Goal: Book appointment/travel/reservation

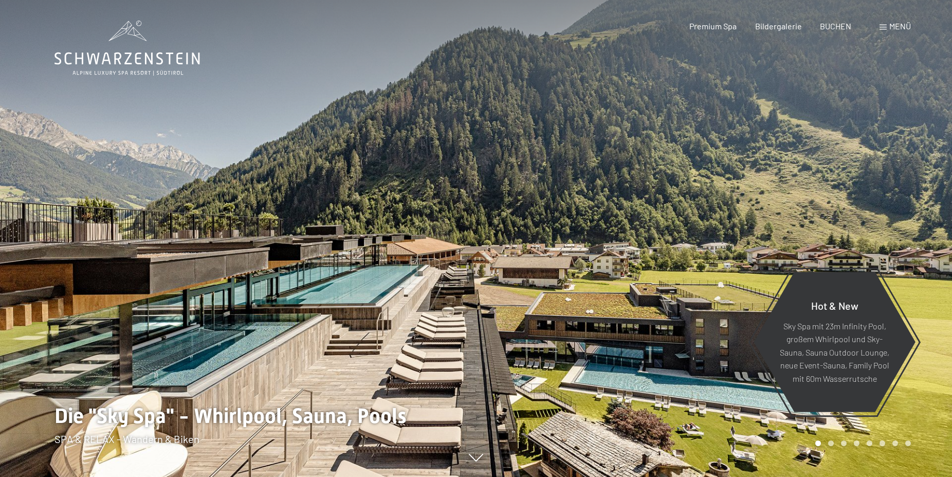
click at [481, 269] on div at bounding box center [714, 238] width 476 height 477
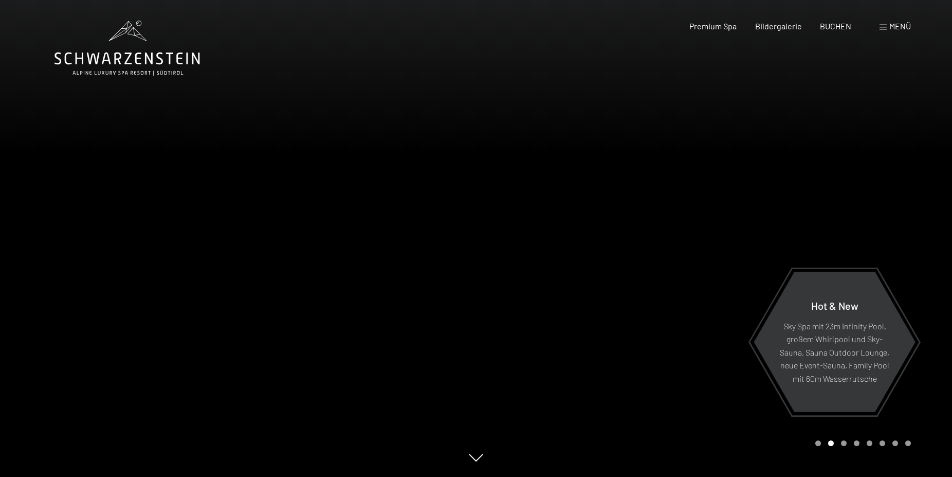
drag, startPoint x: 593, startPoint y: 259, endPoint x: 207, endPoint y: 291, distance: 387.5
click at [208, 476] on div at bounding box center [476, 477] width 843 height 0
click at [534, 234] on div at bounding box center [714, 238] width 476 height 477
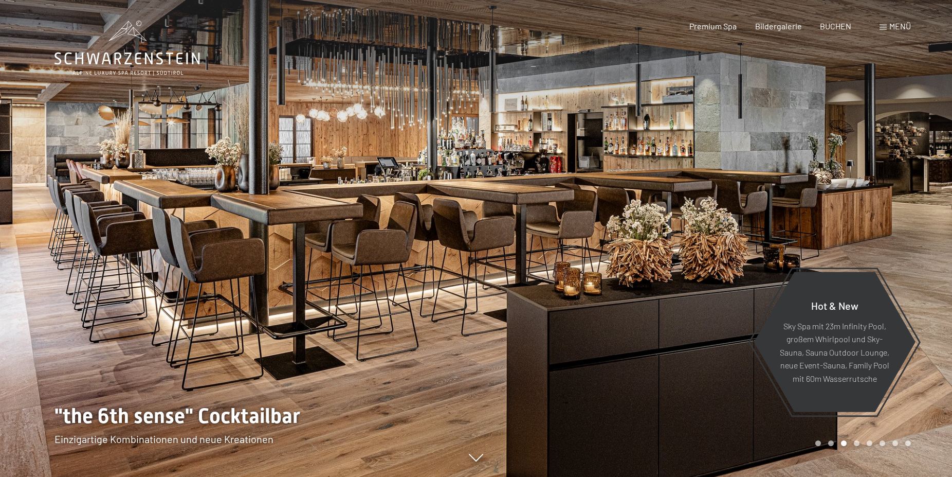
click at [494, 233] on div at bounding box center [714, 238] width 476 height 477
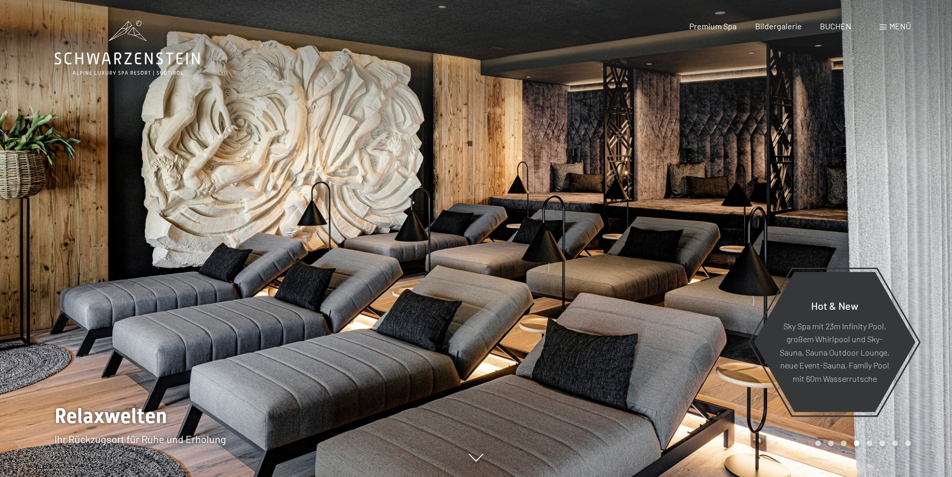
click at [494, 233] on div at bounding box center [714, 238] width 476 height 477
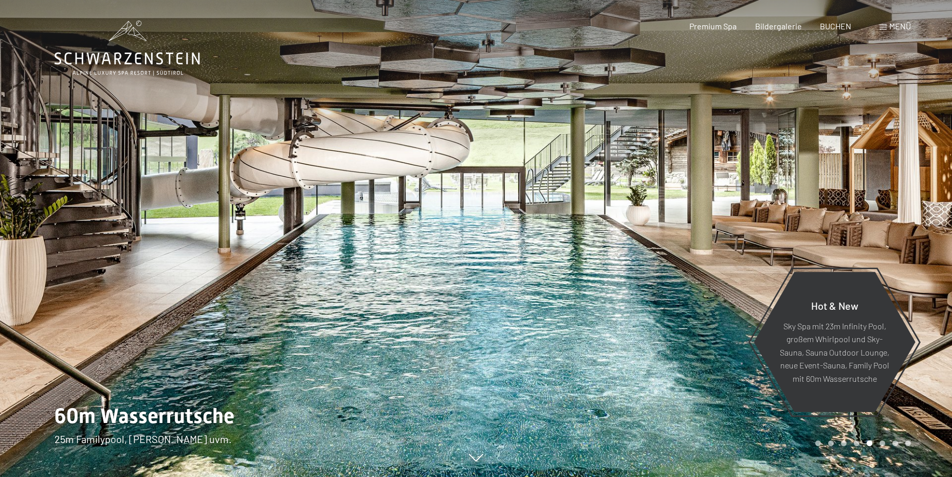
click at [494, 233] on div at bounding box center [714, 238] width 476 height 477
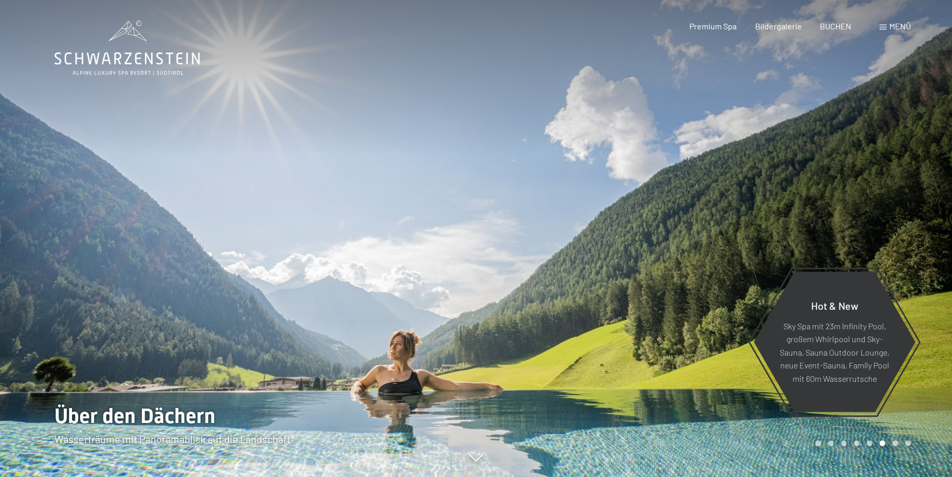
click at [494, 233] on div at bounding box center [714, 238] width 476 height 477
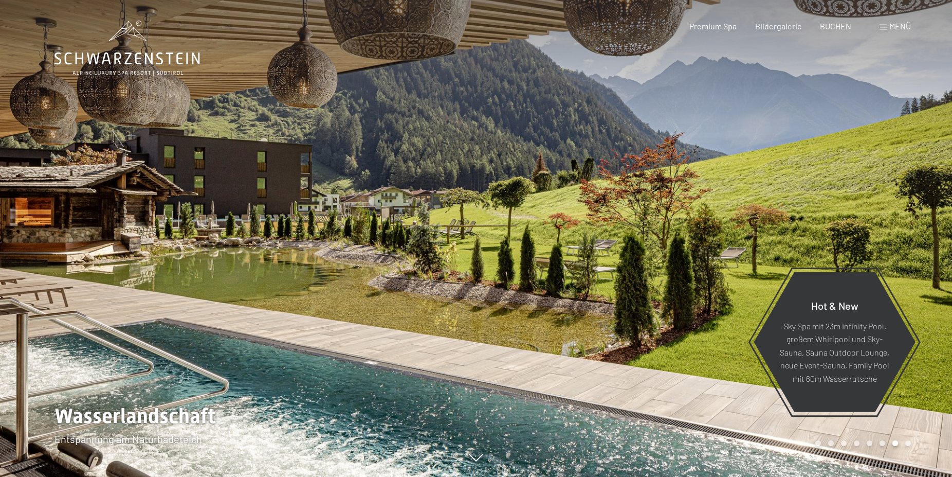
click at [494, 233] on div at bounding box center [714, 238] width 476 height 477
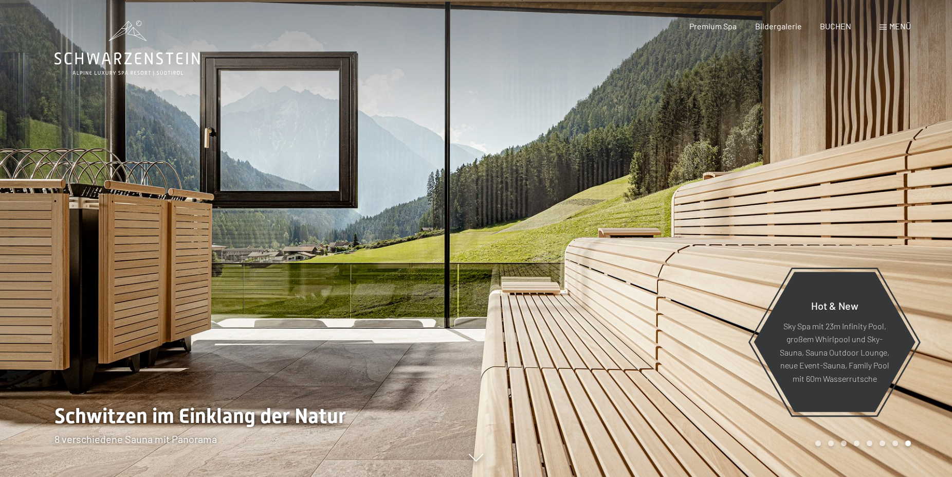
click at [494, 233] on div at bounding box center [714, 238] width 476 height 477
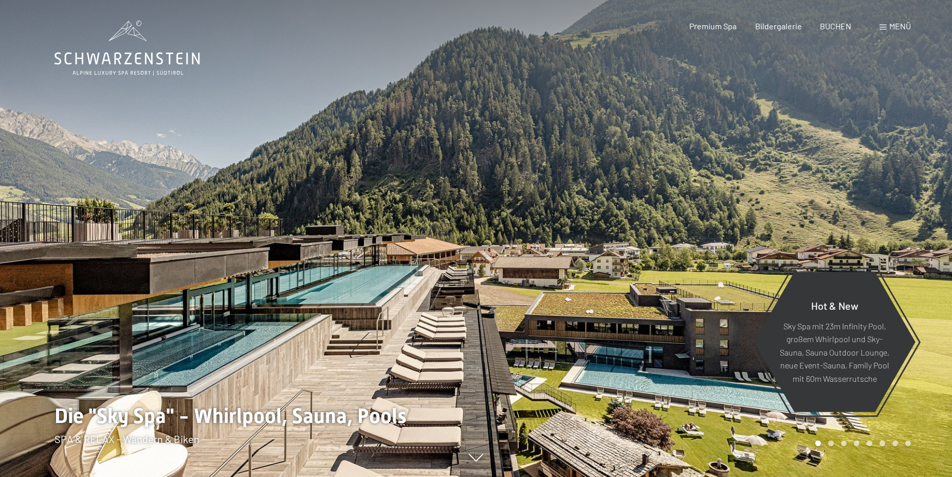
click at [494, 233] on div at bounding box center [714, 238] width 476 height 477
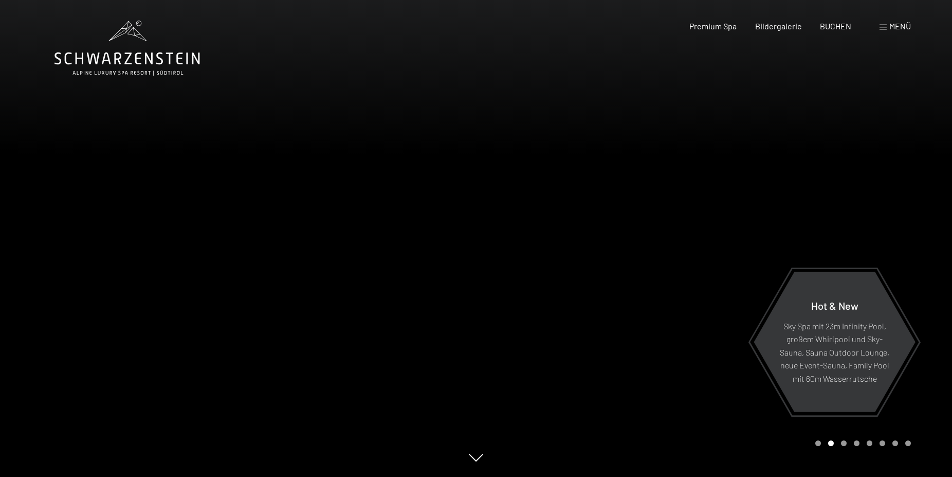
click at [494, 233] on div at bounding box center [714, 238] width 476 height 477
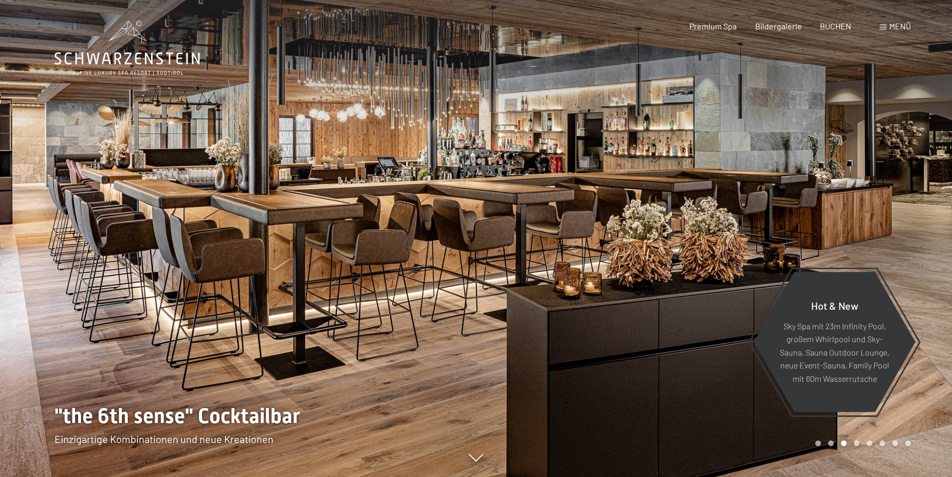
click at [123, 60] on icon at bounding box center [128, 48] width 146 height 55
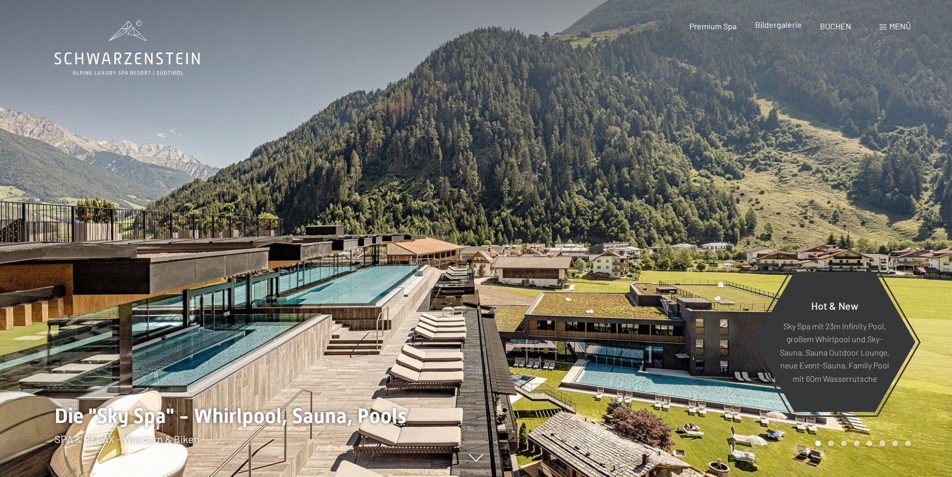
click at [786, 25] on span "Bildergalerie" at bounding box center [778, 25] width 47 height 10
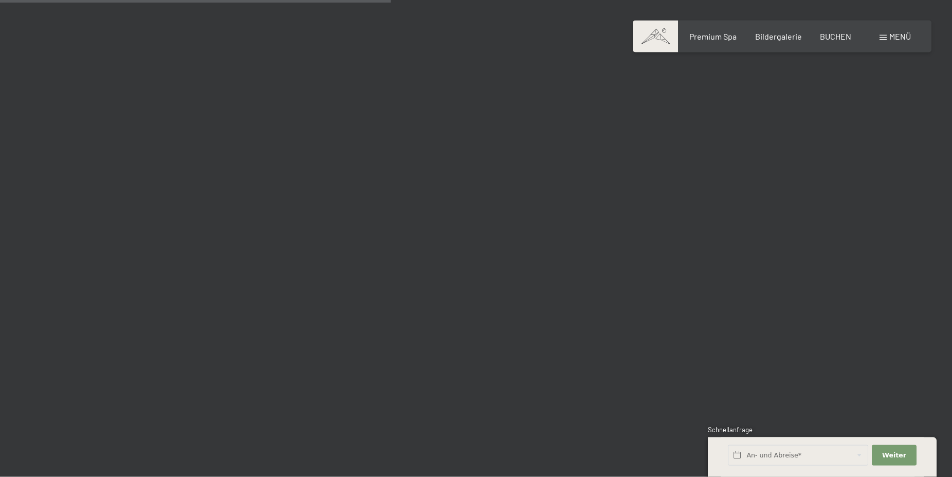
scroll to position [5350, 0]
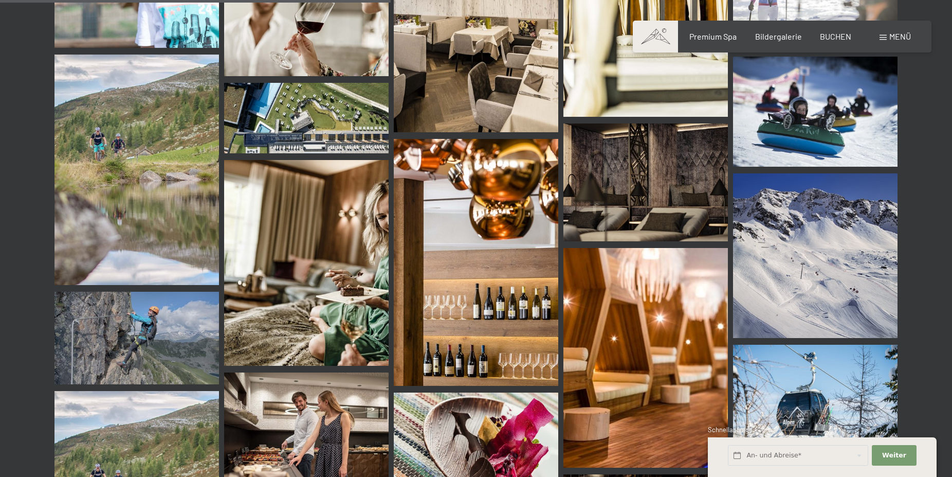
click at [310, 107] on img at bounding box center [306, 118] width 165 height 70
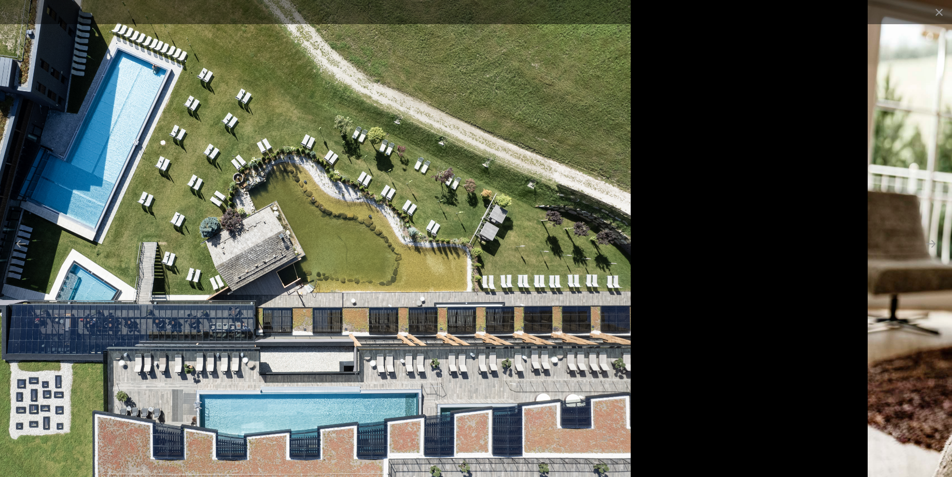
drag, startPoint x: 509, startPoint y: 321, endPoint x: 231, endPoint y: 277, distance: 281.6
click at [249, 277] on img at bounding box center [273, 238] width 716 height 477
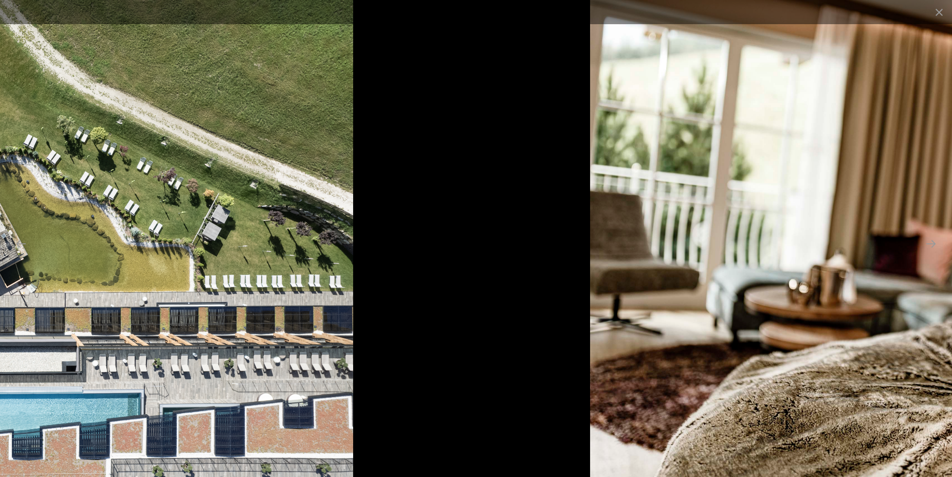
drag, startPoint x: 489, startPoint y: 212, endPoint x: 767, endPoint y: 163, distance: 282.5
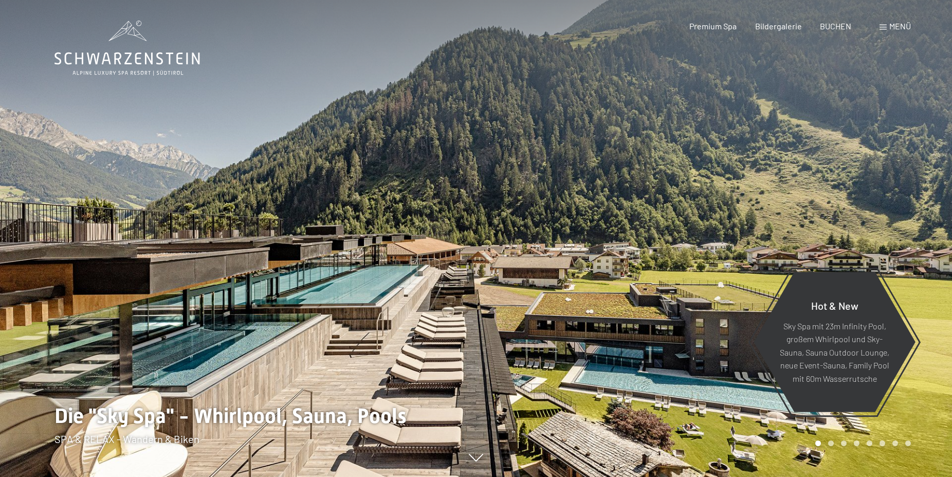
click at [902, 22] on span "Menü" at bounding box center [901, 26] width 22 height 10
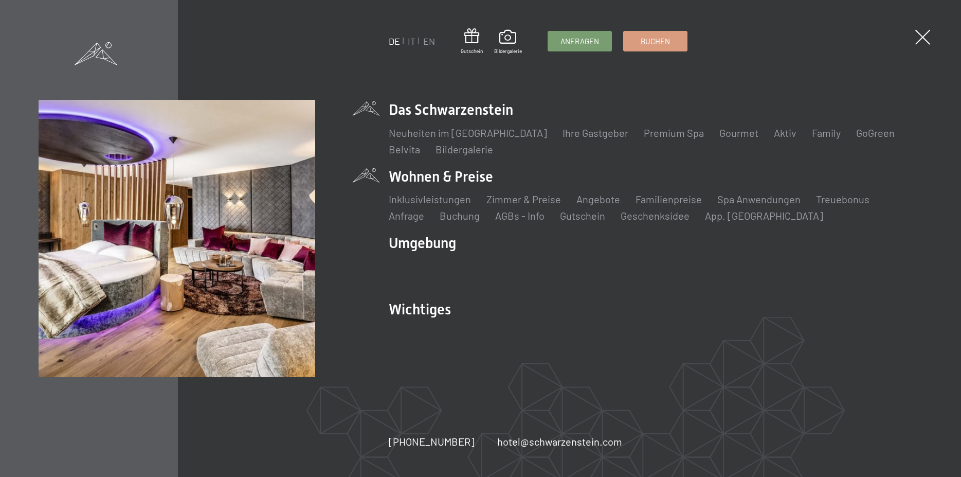
click at [419, 179] on li "Wohnen & Preise Inklusivleistungen Zimmer & Preise Liste Angebote Liste Familie…" at bounding box center [656, 195] width 534 height 56
click at [530, 197] on link "Zimmer & Preise" at bounding box center [523, 199] width 75 height 12
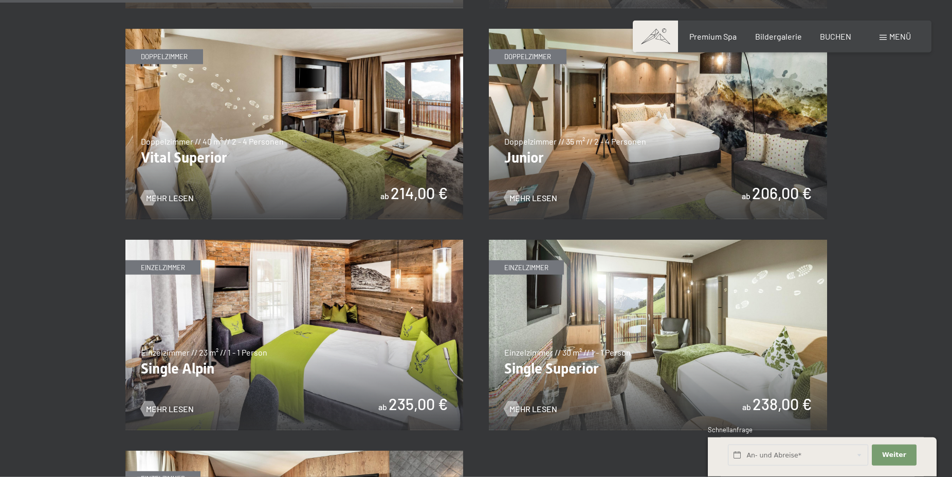
scroll to position [1574, 0]
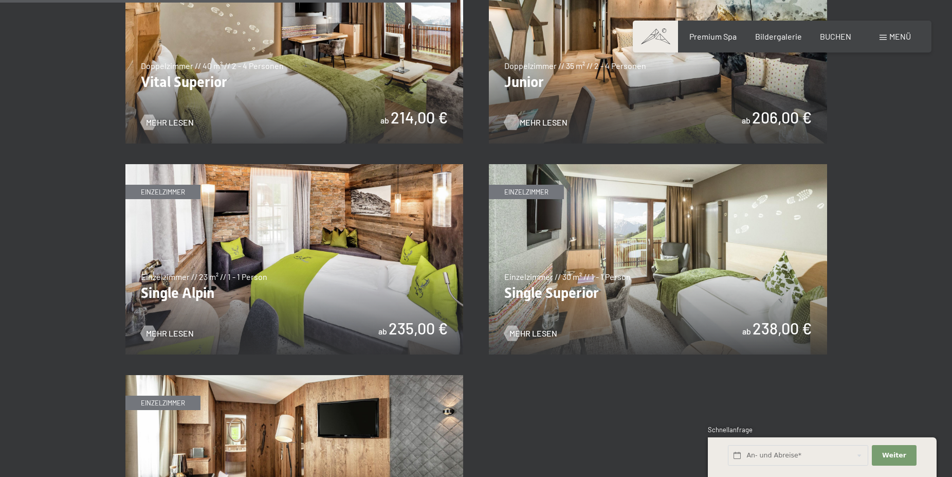
click at [538, 124] on span "Mehr Lesen" at bounding box center [544, 122] width 48 height 11
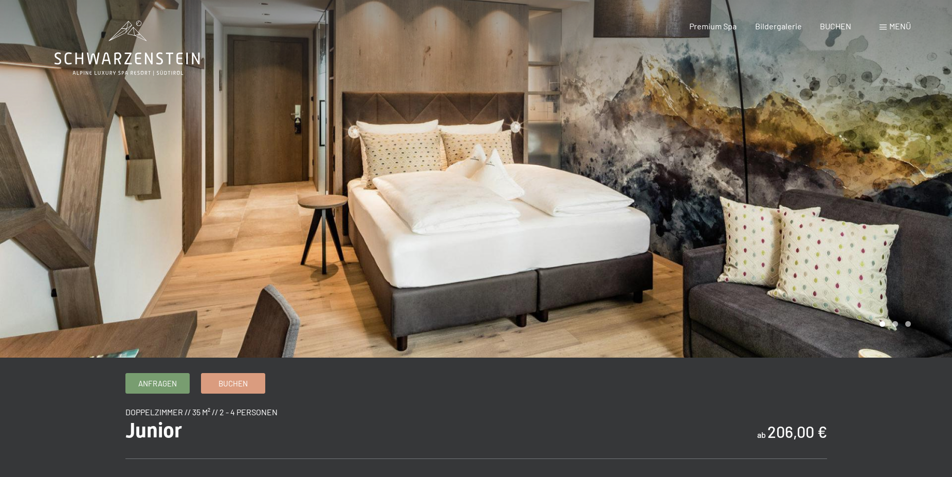
click at [534, 132] on div at bounding box center [714, 178] width 476 height 357
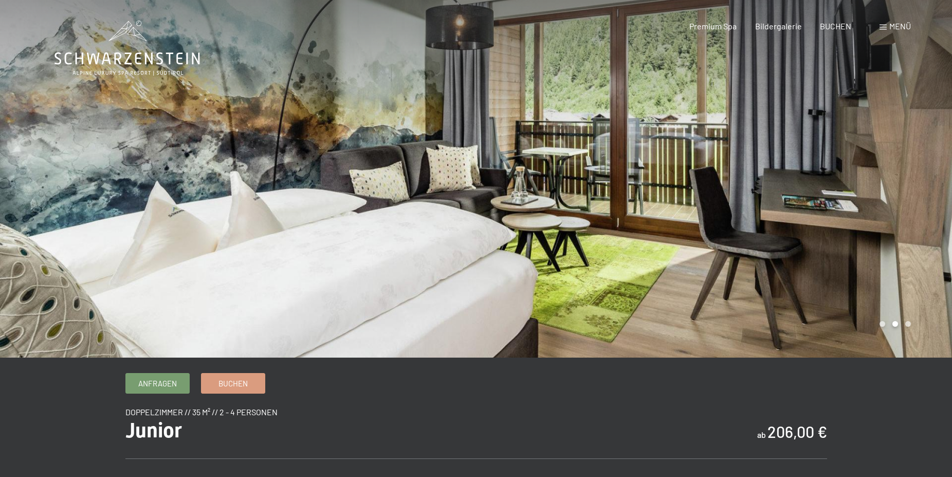
click at [534, 132] on div at bounding box center [714, 178] width 476 height 357
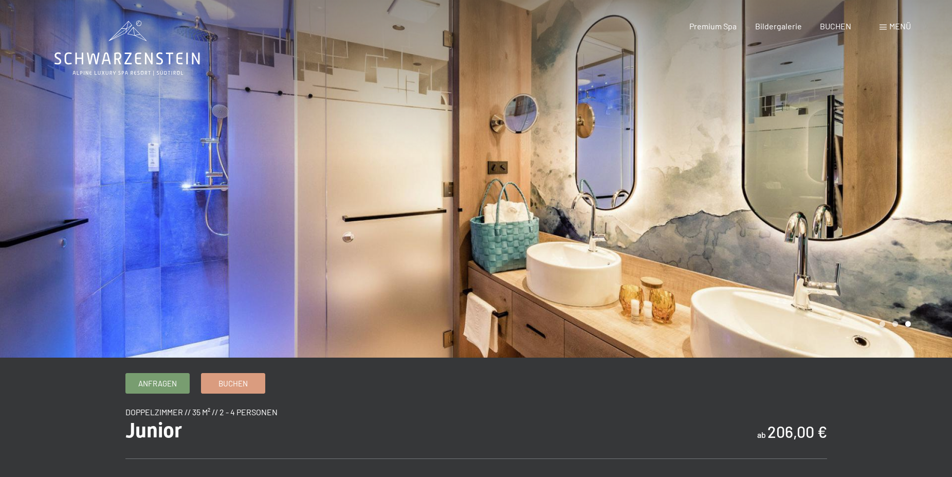
click at [534, 132] on div at bounding box center [714, 178] width 476 height 357
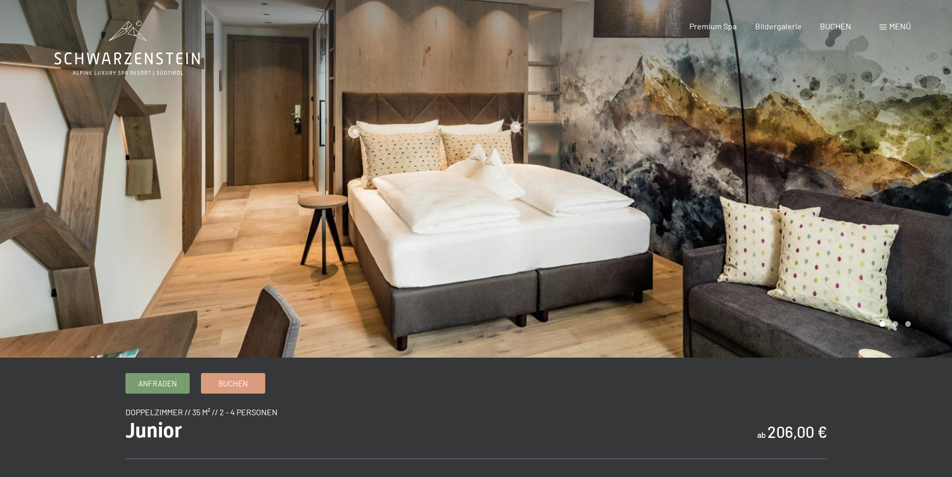
click at [534, 132] on div at bounding box center [714, 178] width 476 height 357
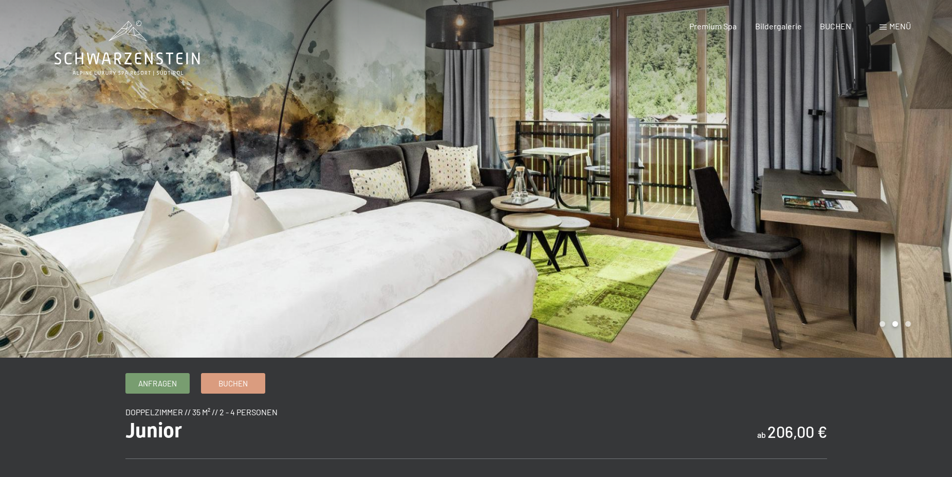
click at [534, 132] on div at bounding box center [714, 178] width 476 height 357
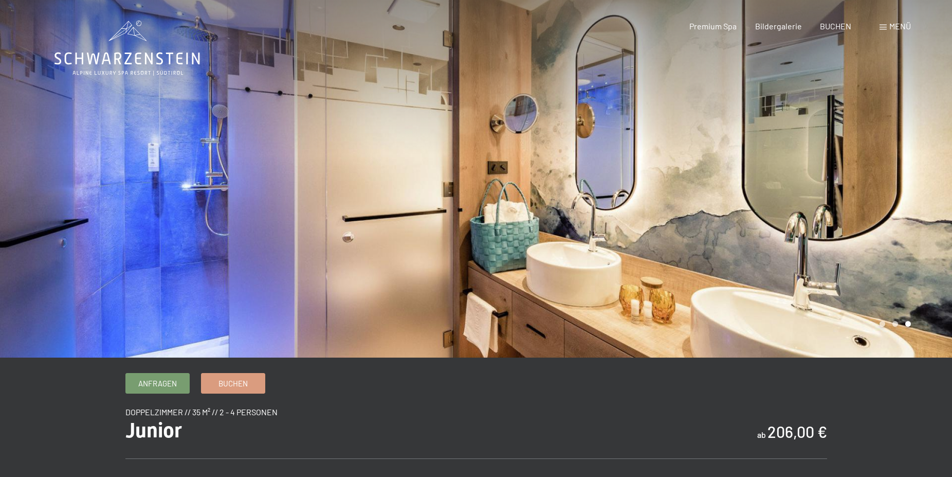
click at [534, 132] on div at bounding box center [714, 178] width 476 height 357
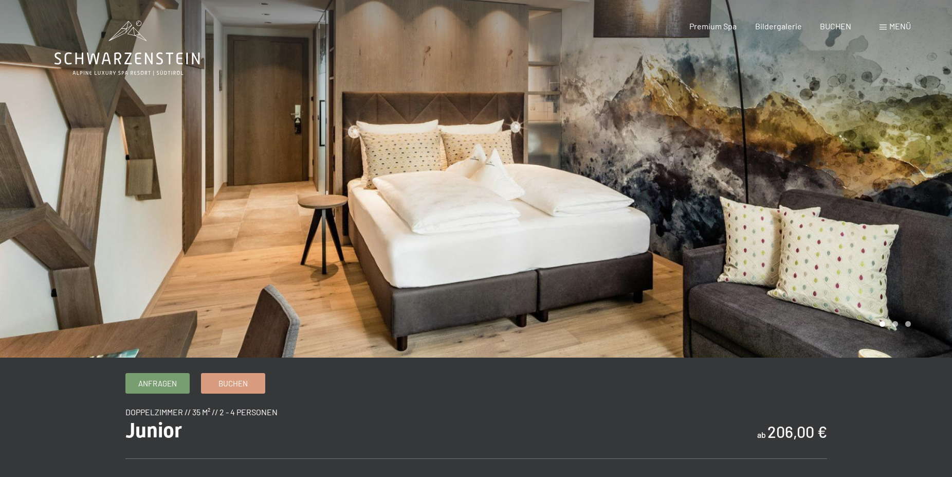
click at [537, 157] on div at bounding box center [714, 178] width 476 height 357
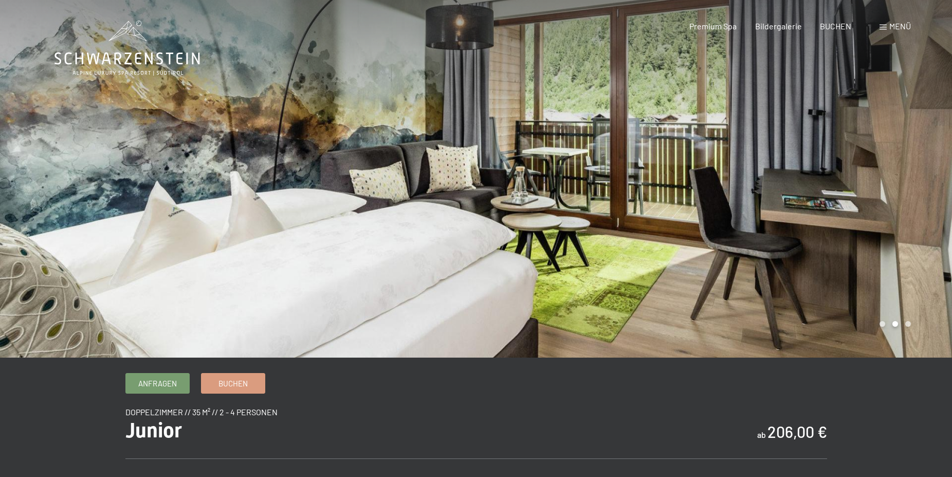
click at [546, 178] on div at bounding box center [714, 178] width 476 height 357
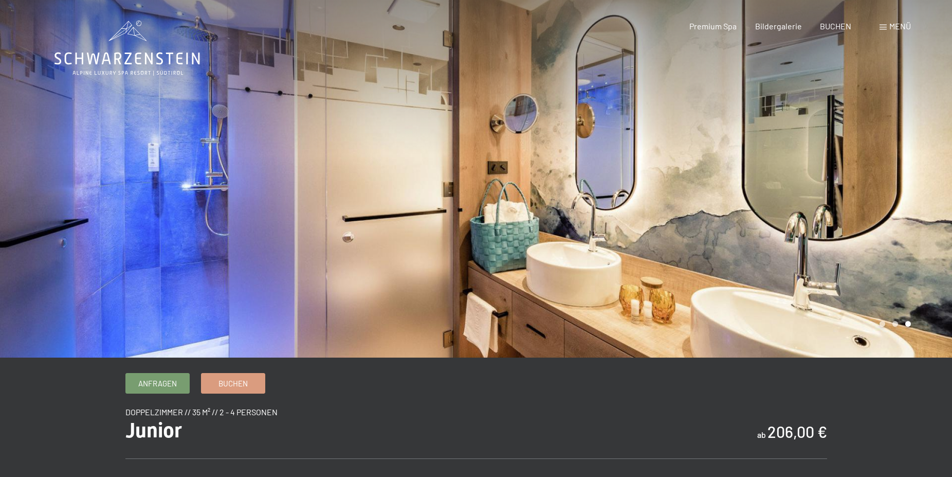
click at [546, 178] on div at bounding box center [714, 178] width 476 height 357
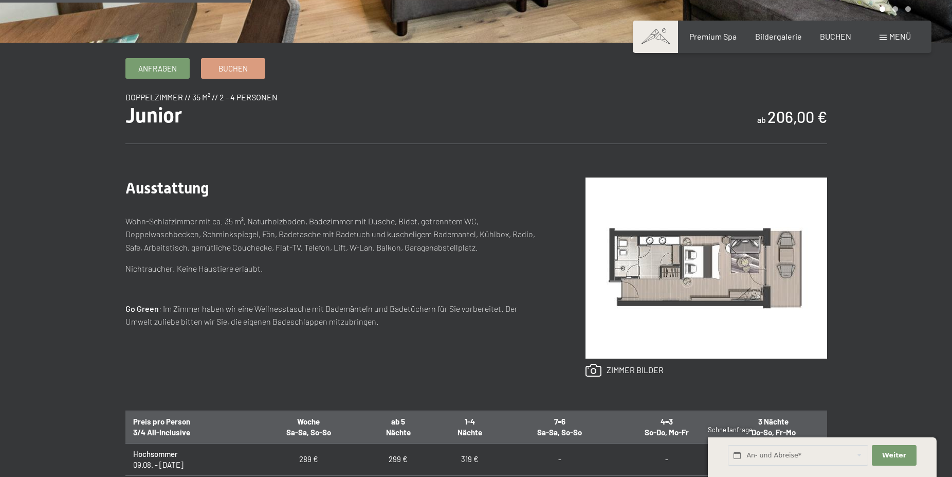
scroll to position [420, 0]
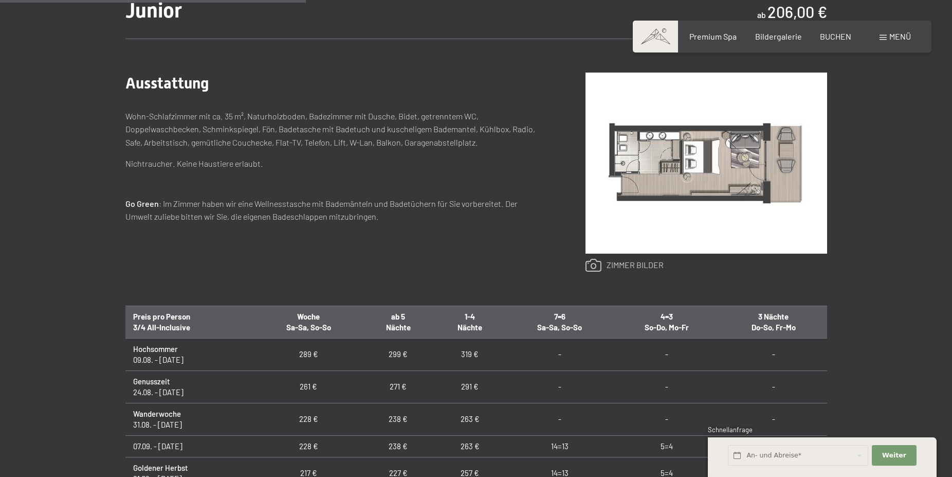
click at [627, 265] on link at bounding box center [625, 265] width 78 height 13
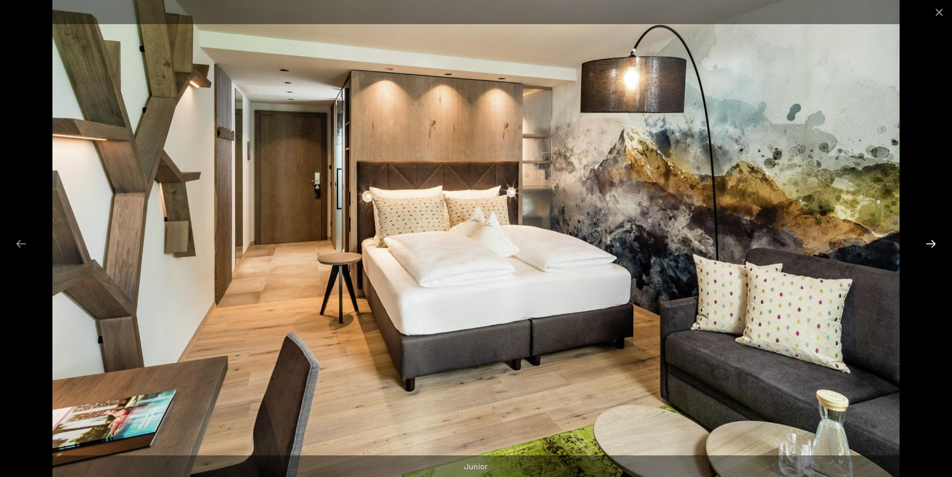
click at [930, 243] on button "Next slide" at bounding box center [931, 243] width 22 height 20
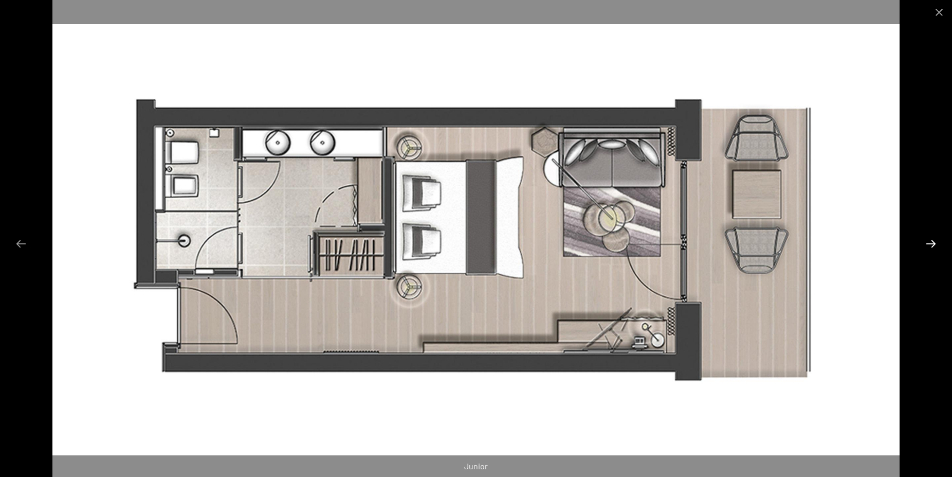
click at [930, 243] on button "Next slide" at bounding box center [931, 243] width 22 height 20
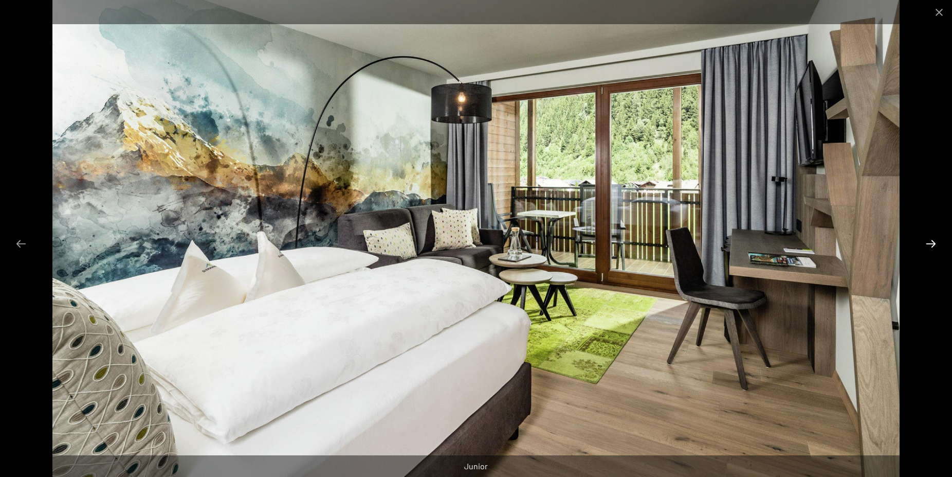
click at [930, 243] on button "Next slide" at bounding box center [931, 243] width 22 height 20
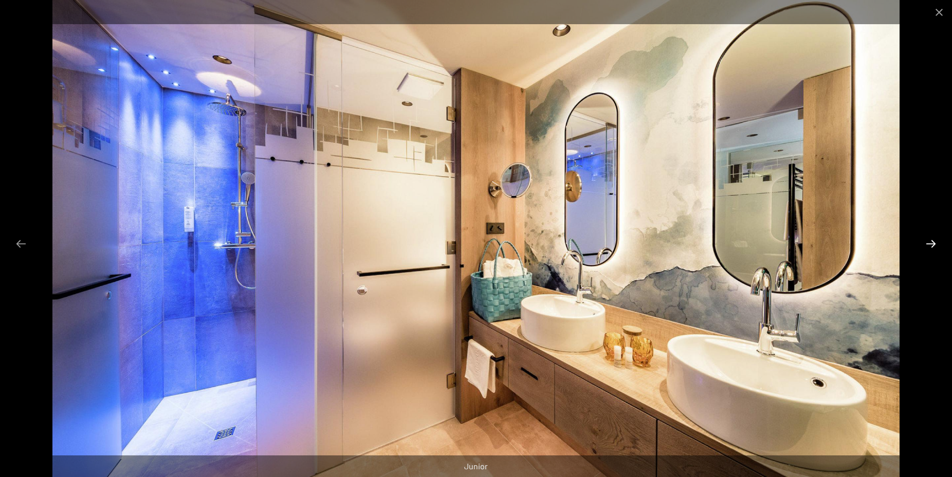
click at [930, 242] on button "Next slide" at bounding box center [931, 243] width 22 height 20
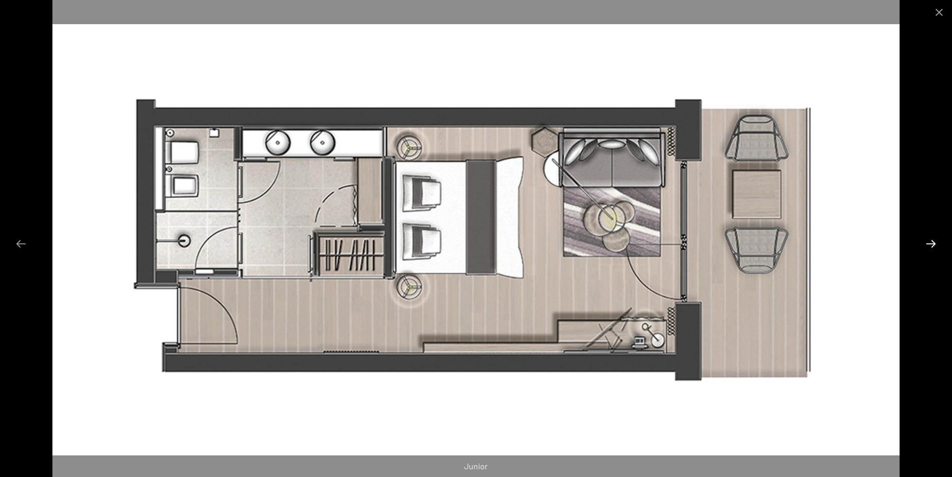
click at [929, 244] on button "Next slide" at bounding box center [931, 243] width 22 height 20
